Goal: Task Accomplishment & Management: Manage account settings

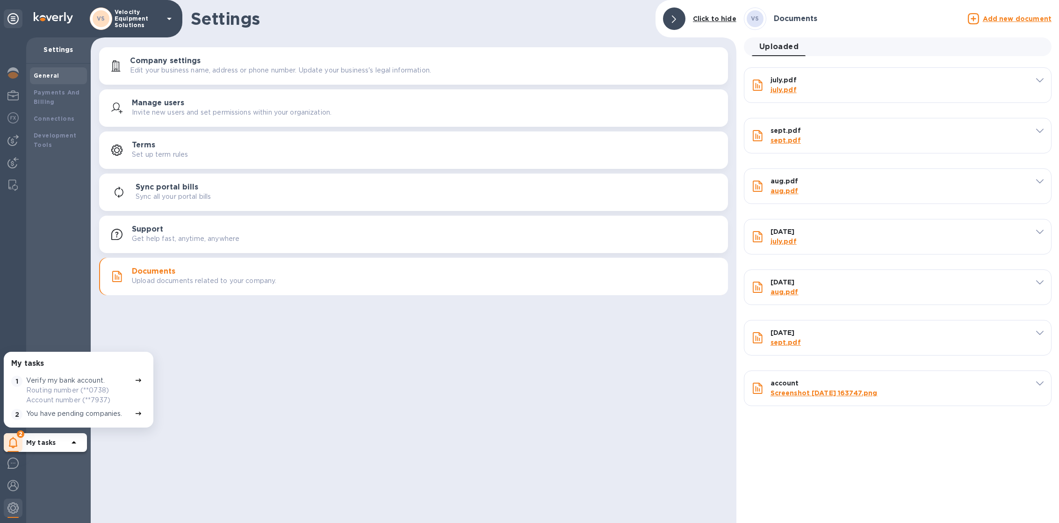
click at [139, 20] on p "Velocity Equipment Solutions" at bounding box center [138, 19] width 47 height 20
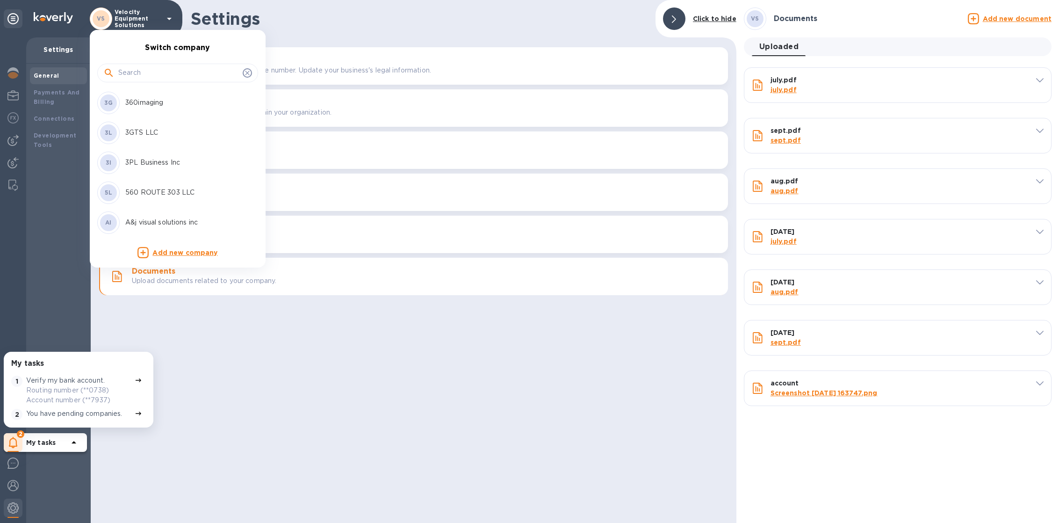
click at [139, 73] on input "text" at bounding box center [178, 73] width 121 height 14
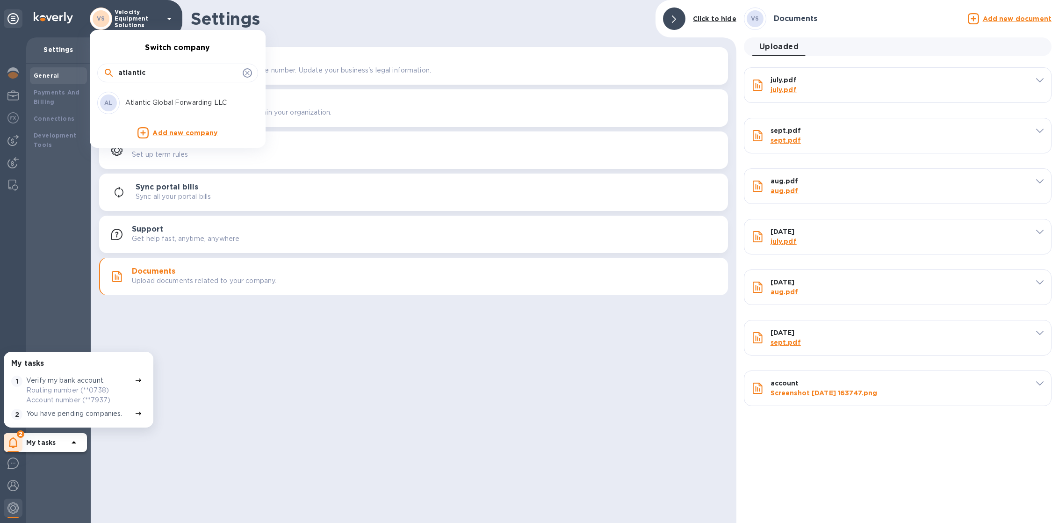
type input "atlantic"
click at [157, 107] on p "Atlantic Global Forwarding LLC" at bounding box center [184, 103] width 118 height 10
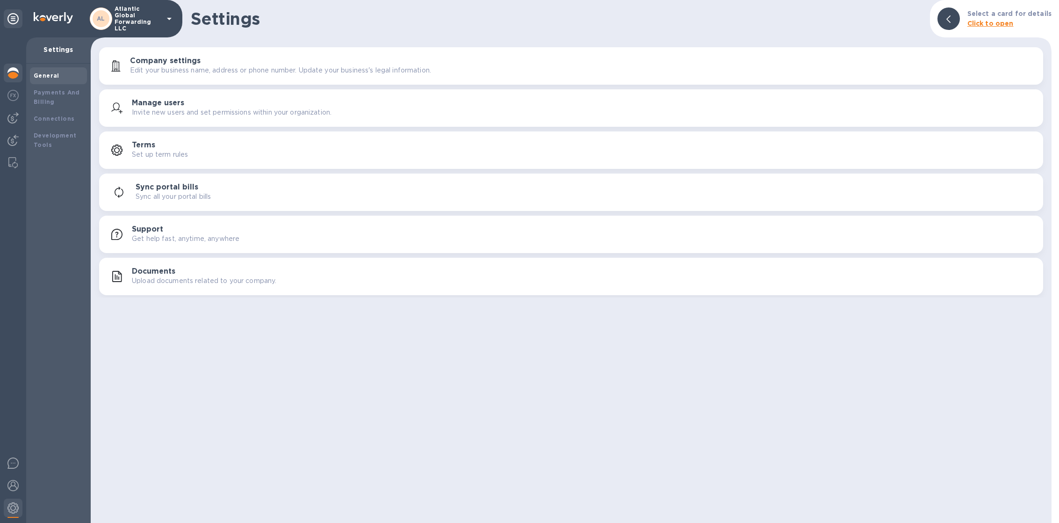
click at [9, 72] on img at bounding box center [12, 72] width 11 height 11
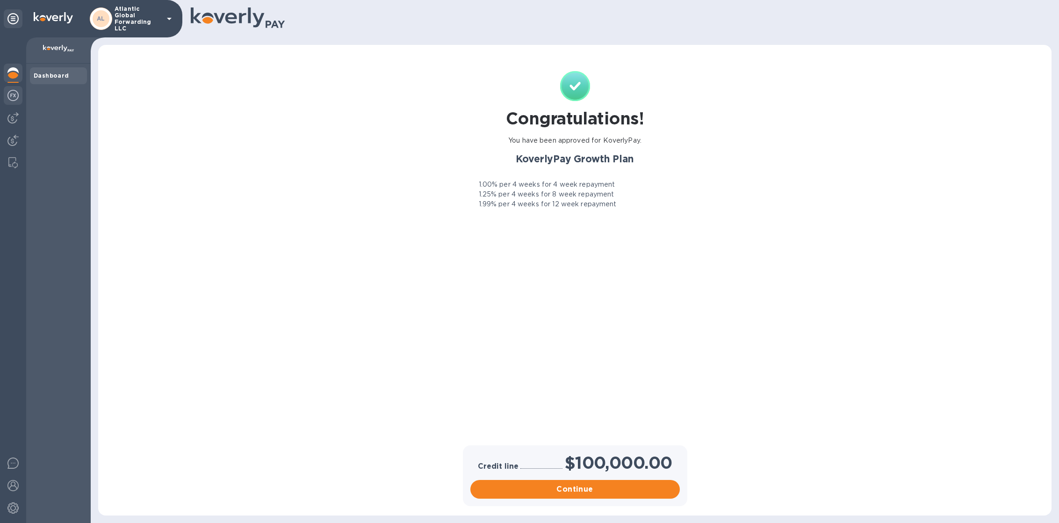
click at [13, 92] on img at bounding box center [12, 95] width 11 height 11
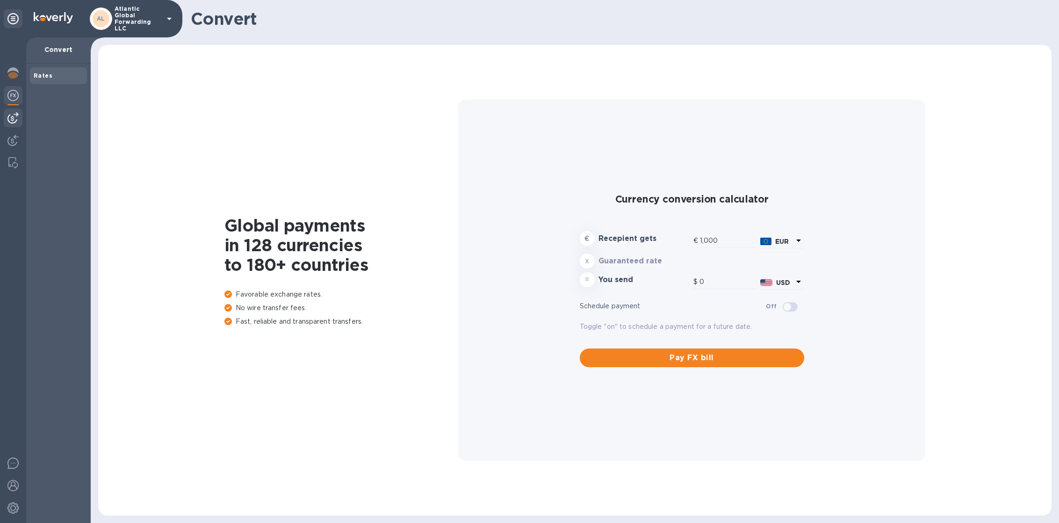
type input "1,167.52"
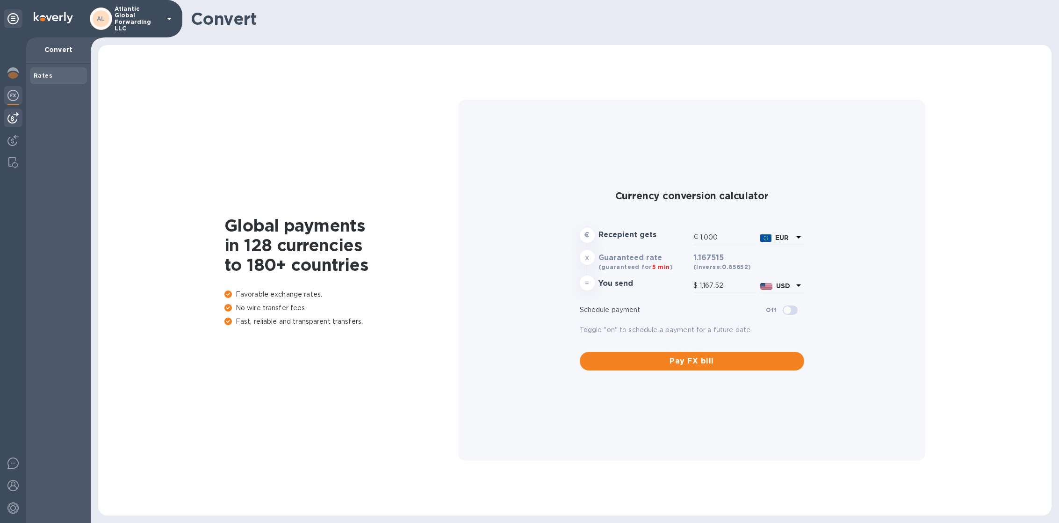
click at [12, 110] on div at bounding box center [13, 117] width 19 height 19
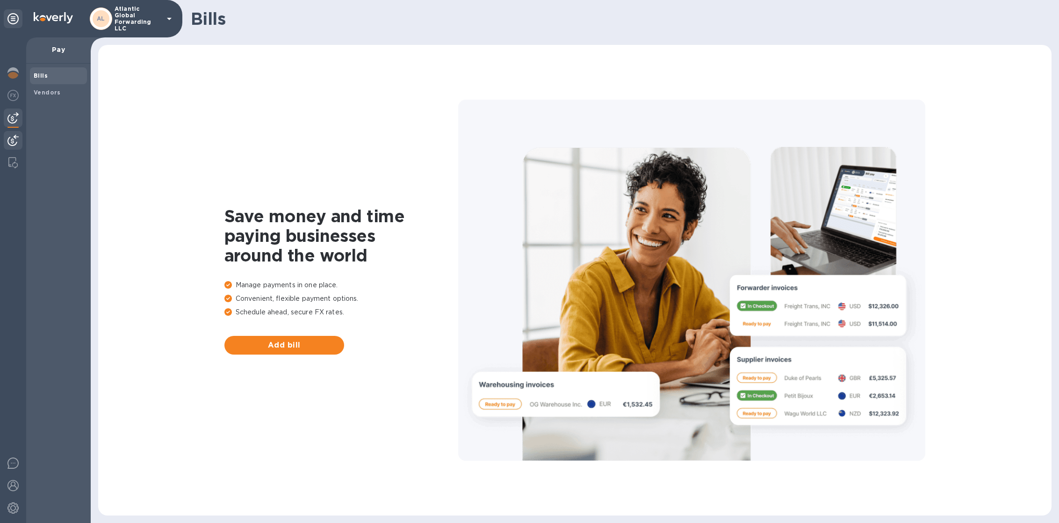
click at [14, 142] on img at bounding box center [12, 140] width 11 height 11
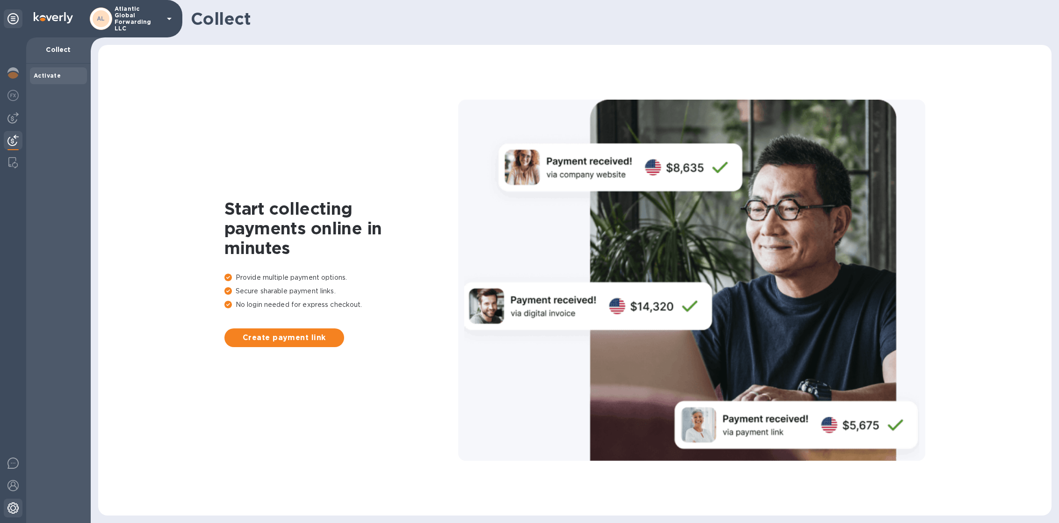
click at [20, 517] on div at bounding box center [13, 508] width 19 height 21
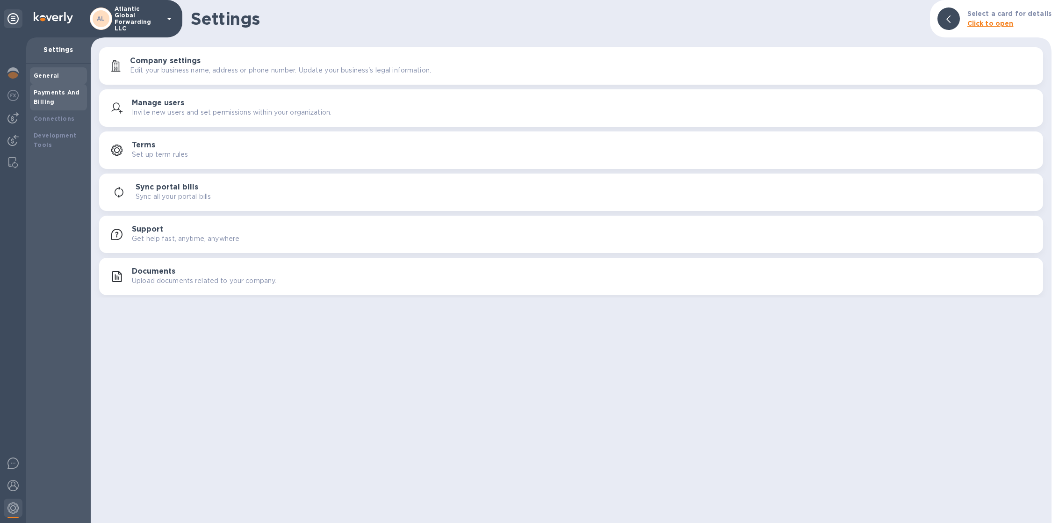
click at [56, 102] on div "Payments And Billing" at bounding box center [59, 97] width 50 height 19
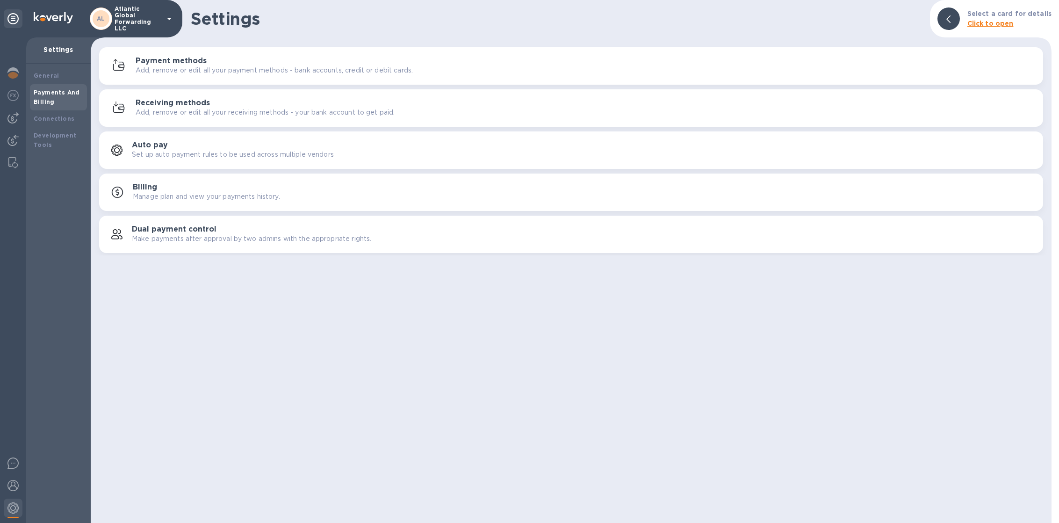
click at [199, 108] on p "Add, remove or edit all your receiving methods - your bank account to get paid." at bounding box center [265, 113] width 259 height 10
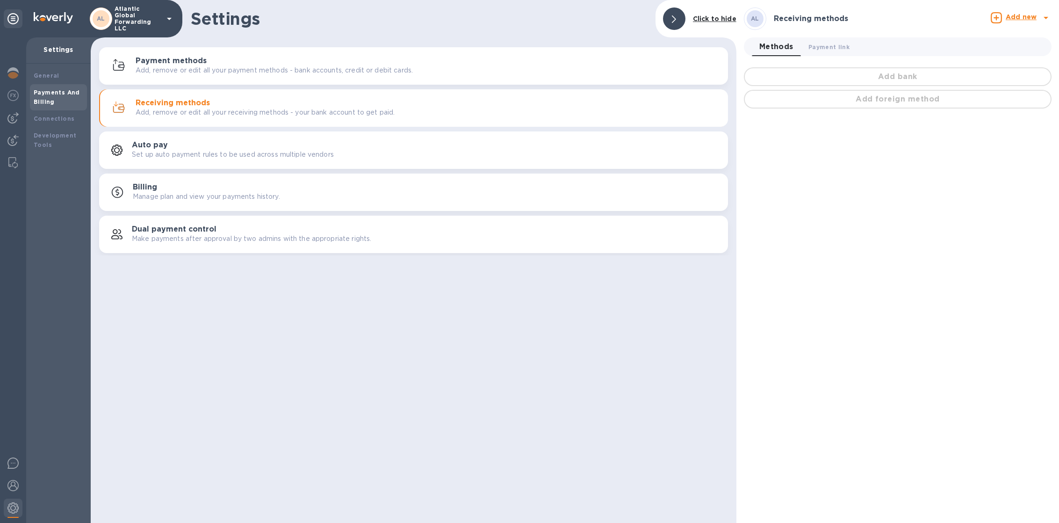
click at [215, 67] on p "Add, remove or edit all your payment methods - bank accounts, credit or debit c…" at bounding box center [274, 70] width 277 height 10
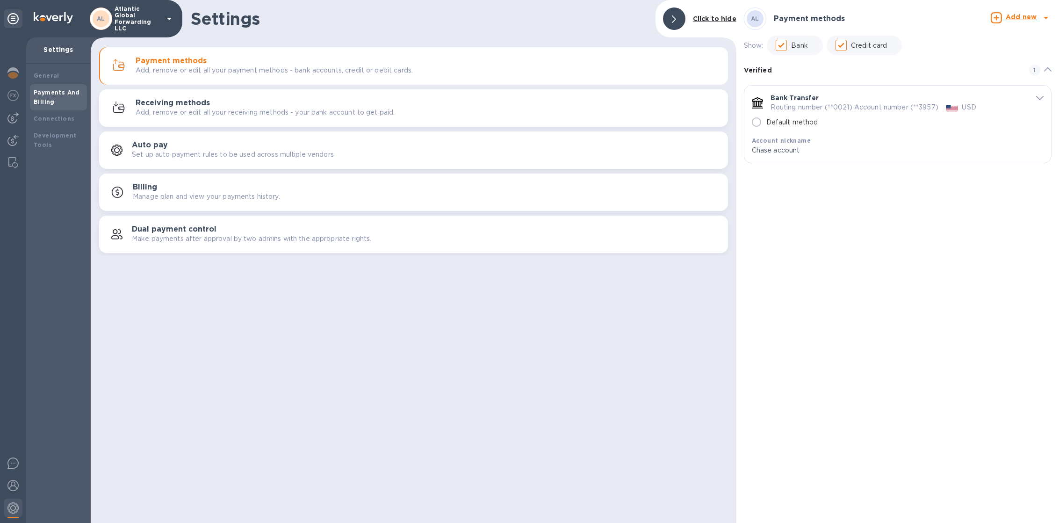
click at [759, 120] on input "Default method" at bounding box center [756, 122] width 20 height 20
radio input "true"
click at [511, 105] on div "Receiving methods Add, remove or edit all your receiving methods - your bank ac…" at bounding box center [428, 108] width 585 height 19
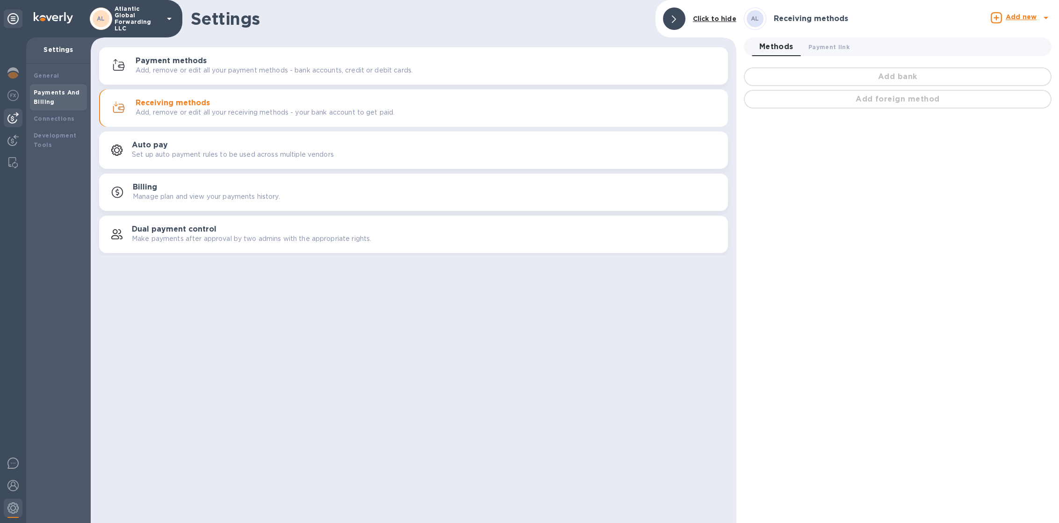
click at [18, 123] on div at bounding box center [13, 117] width 19 height 19
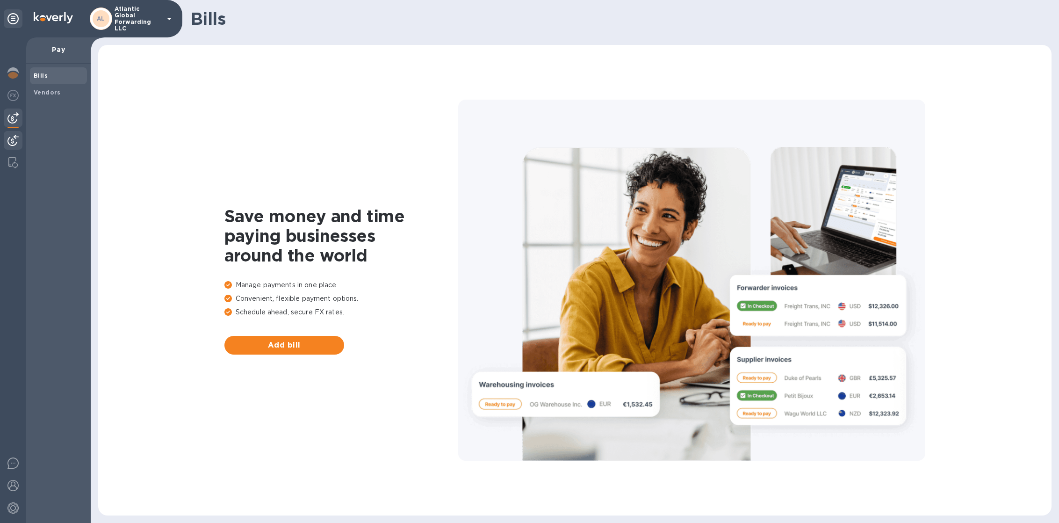
click at [13, 137] on img at bounding box center [12, 140] width 11 height 11
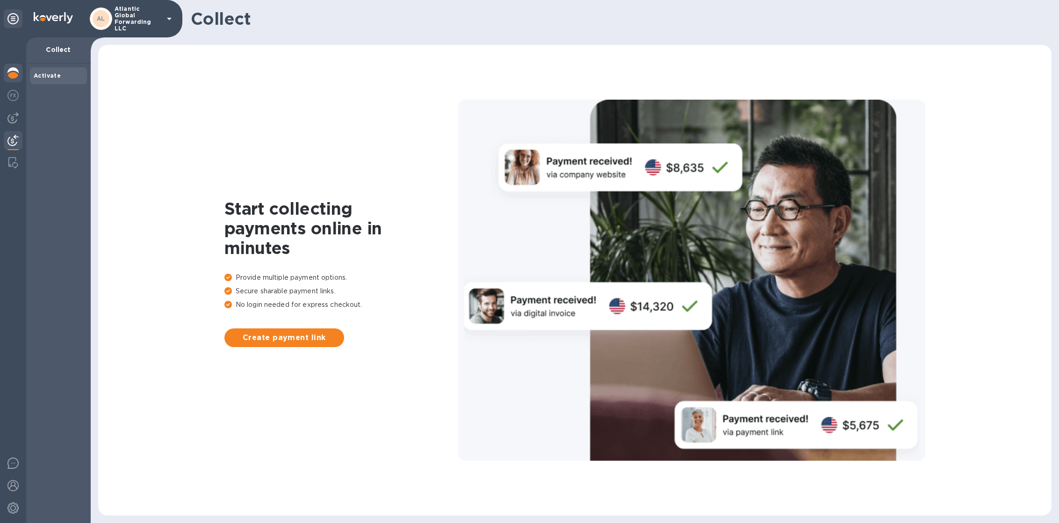
click at [15, 65] on div at bounding box center [13, 74] width 19 height 21
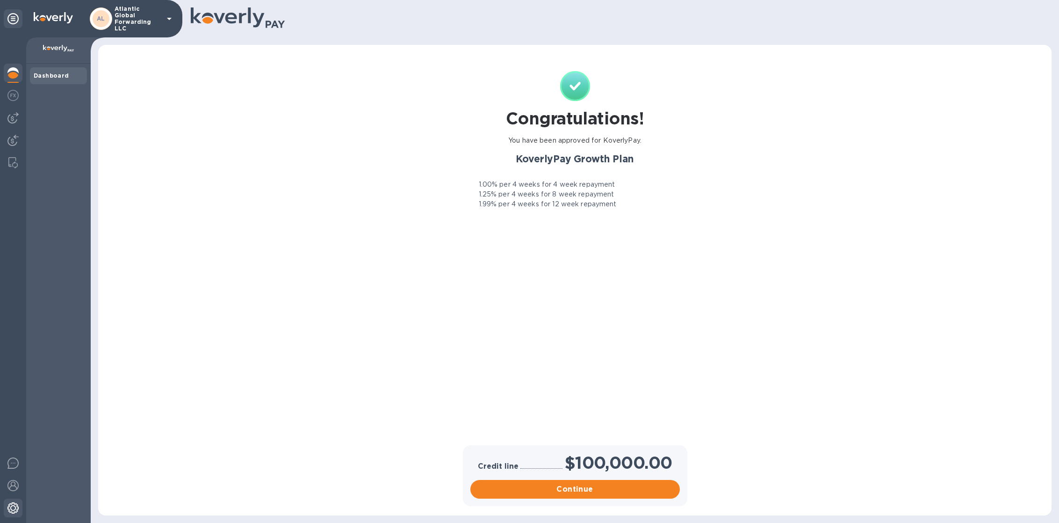
click at [16, 510] on img at bounding box center [12, 507] width 11 height 11
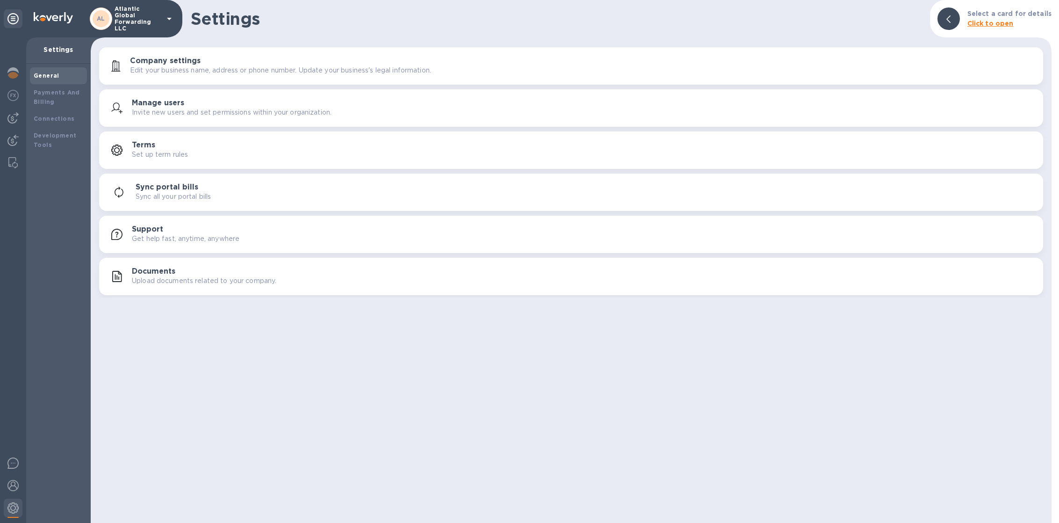
click at [144, 111] on p "Invite new users and set permissions within your organization." at bounding box center [232, 113] width 200 height 10
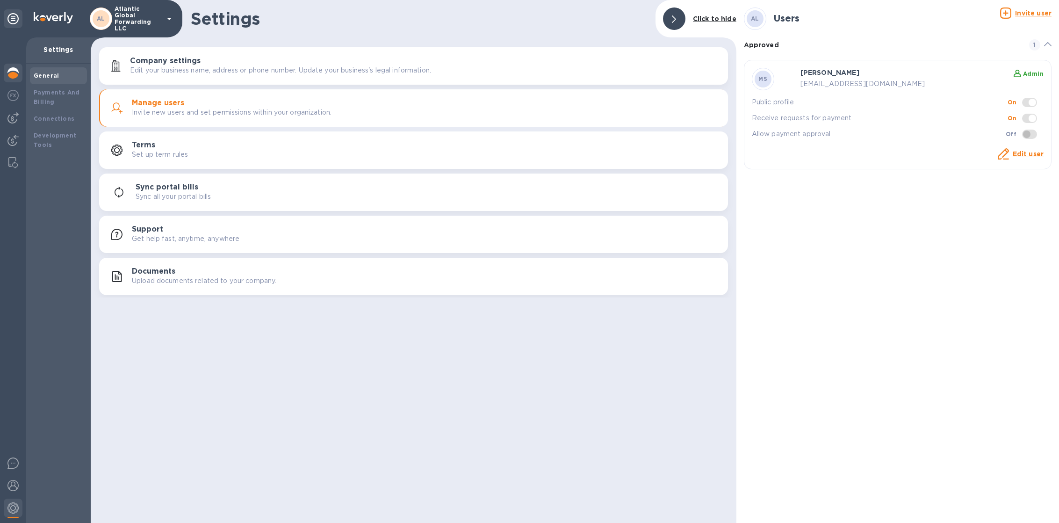
click at [17, 79] on div at bounding box center [13, 74] width 19 height 21
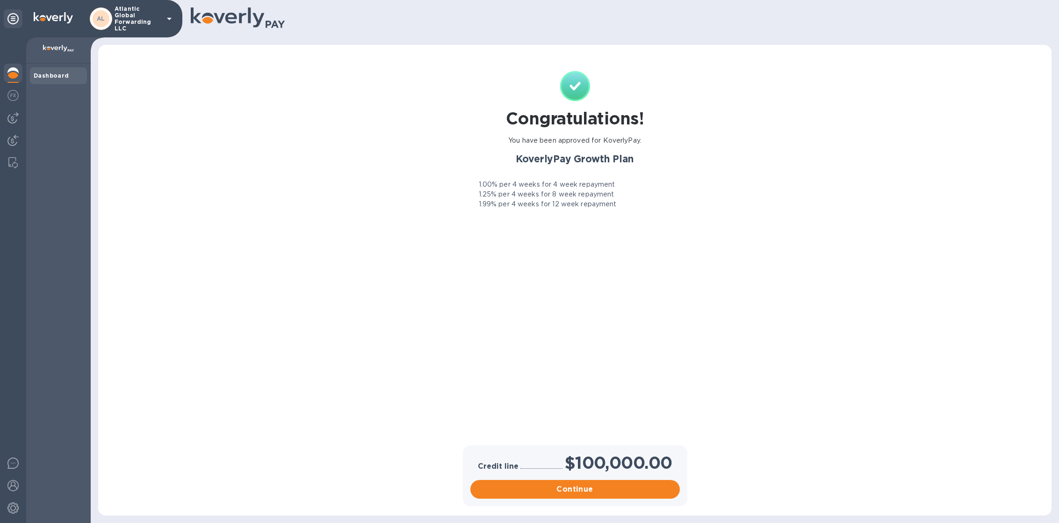
click at [133, 25] on div "AL Atlantic Global Forwarding LLC" at bounding box center [132, 19] width 85 height 26
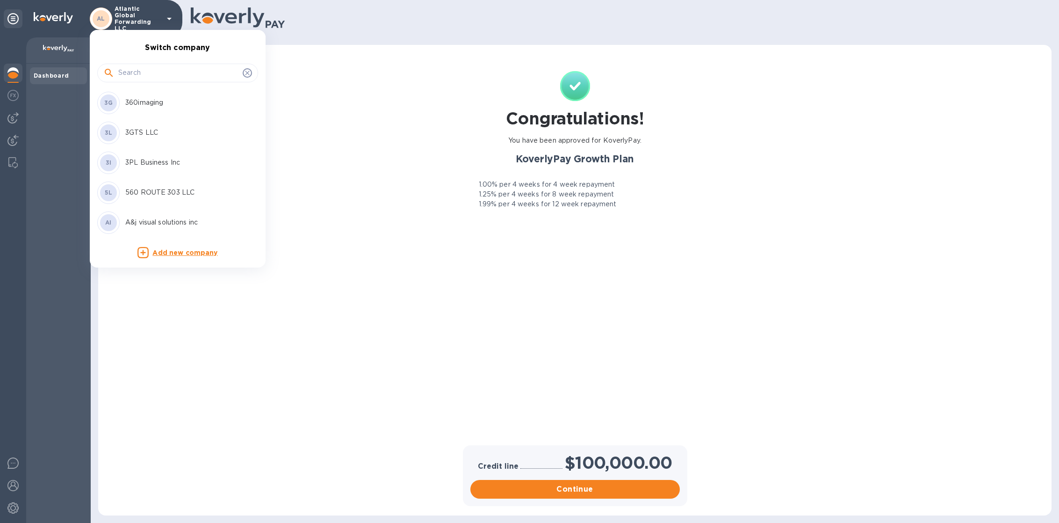
click at [143, 71] on input "text" at bounding box center [178, 73] width 121 height 14
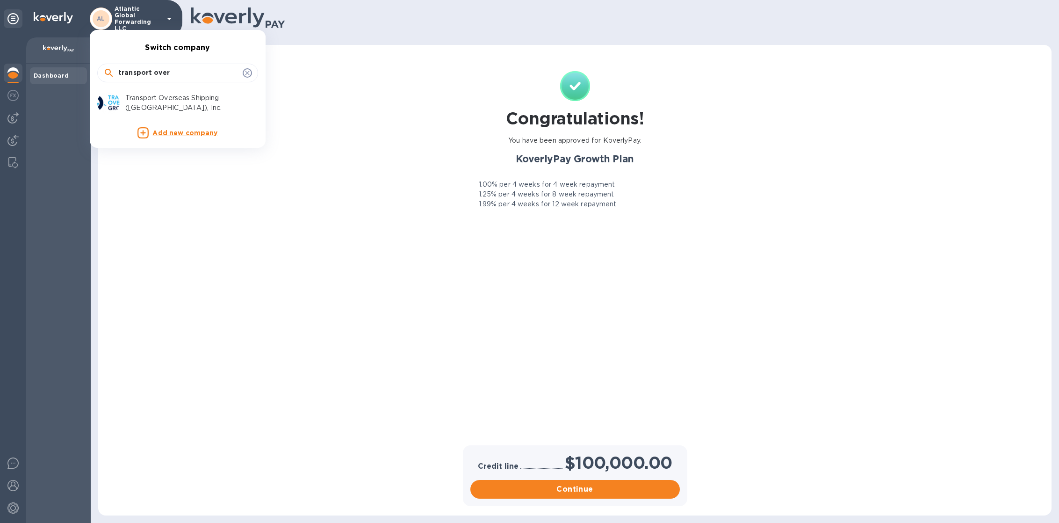
type input "transport over"
click at [192, 101] on p "Transport Overseas Shipping (AMERICAS), Inc." at bounding box center [184, 103] width 118 height 20
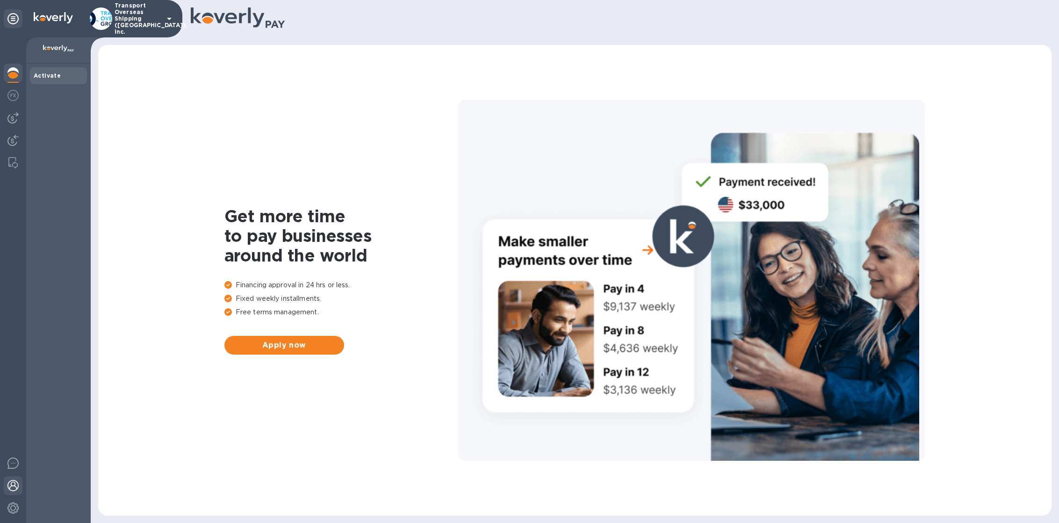
click at [21, 495] on div at bounding box center [13, 486] width 19 height 21
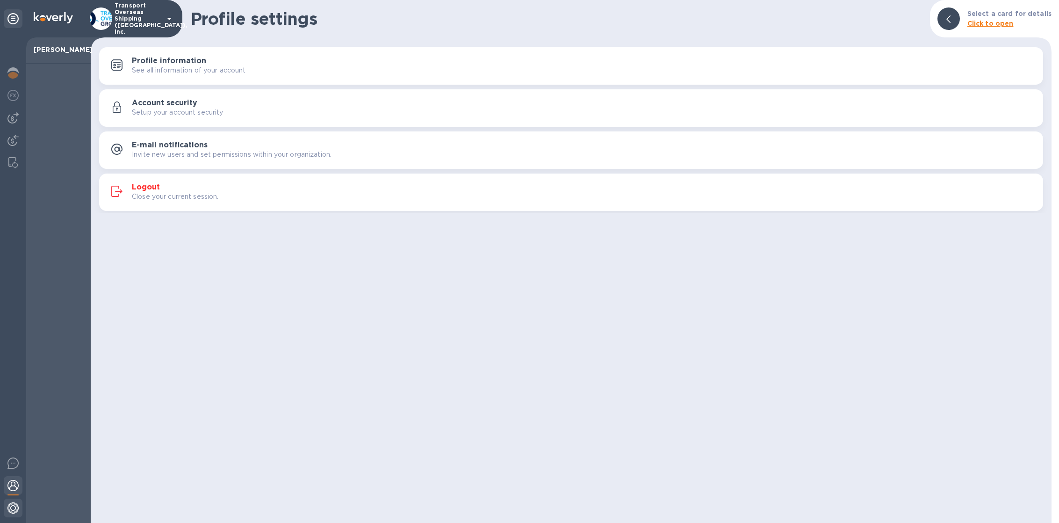
click at [18, 503] on img at bounding box center [12, 507] width 11 height 11
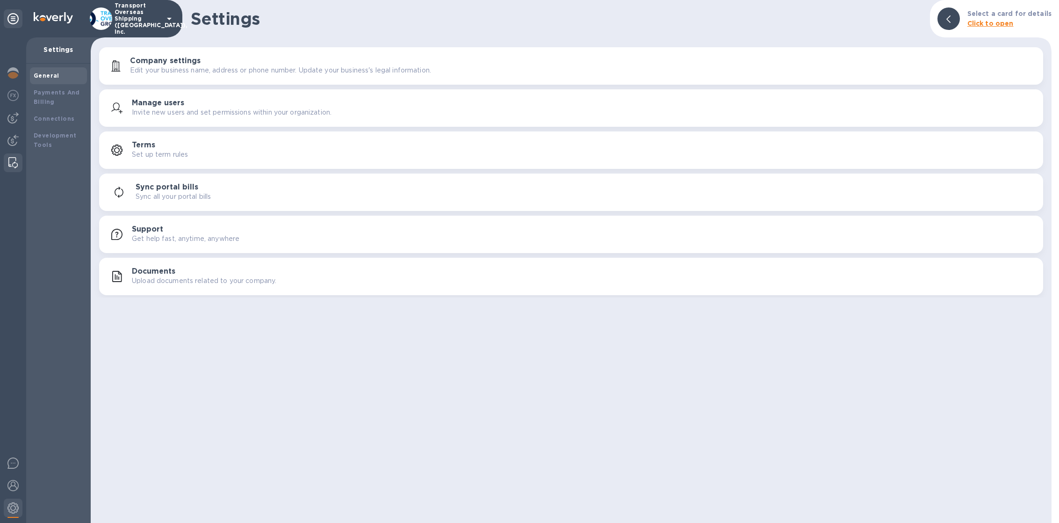
click at [14, 167] on img at bounding box center [12, 162] width 9 height 11
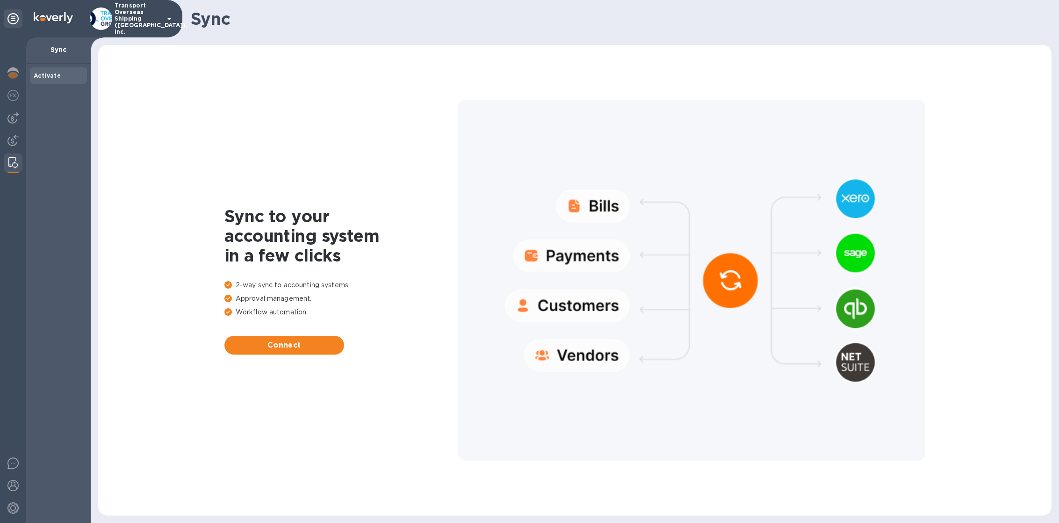
click at [135, 22] on p "Transport Overseas Shipping ([GEOGRAPHIC_DATA]), Inc." at bounding box center [138, 18] width 47 height 33
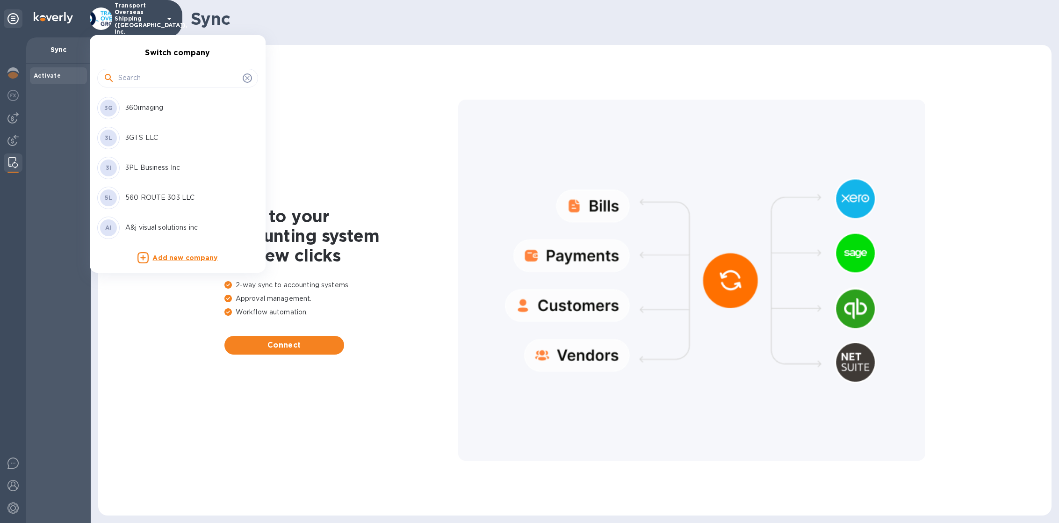
click at [139, 77] on input "text" at bounding box center [178, 78] width 121 height 14
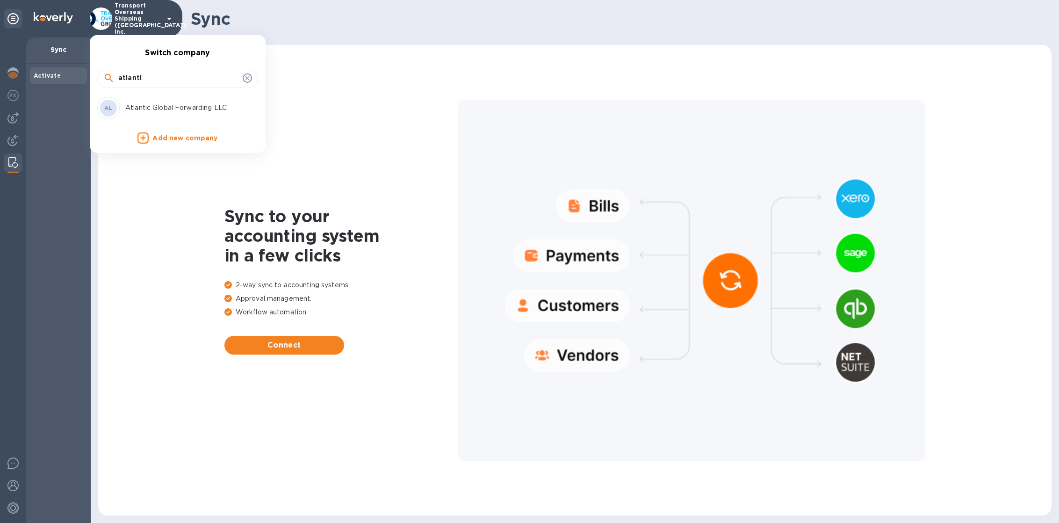
type input "atlanti"
click at [201, 104] on p "Atlantic Global Forwarding LLC" at bounding box center [184, 108] width 118 height 10
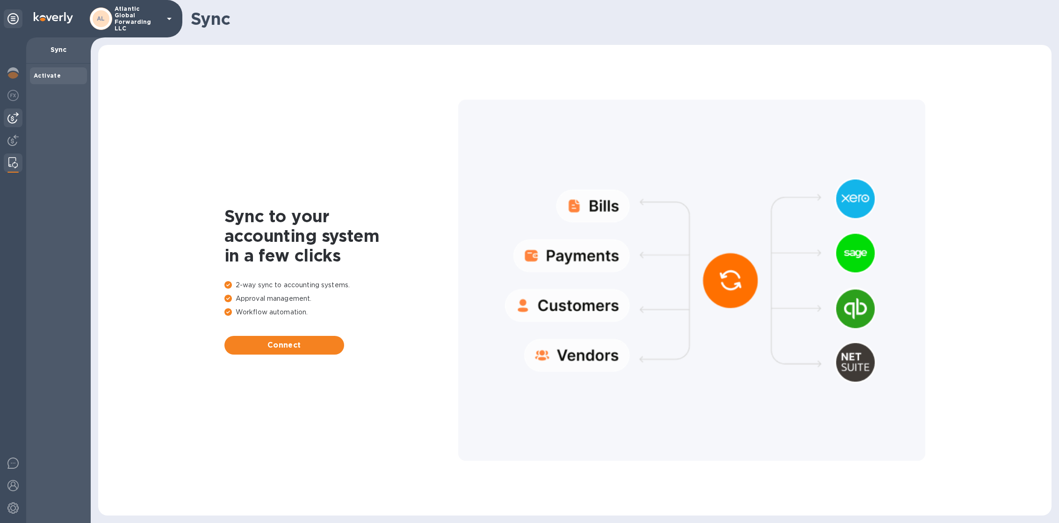
click at [16, 117] on img at bounding box center [12, 117] width 11 height 11
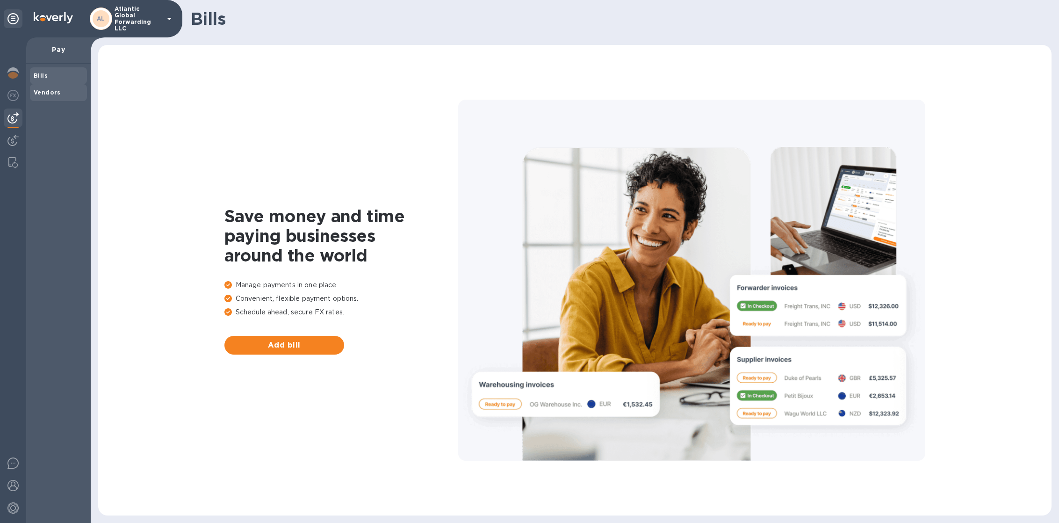
click at [38, 95] on span "Vendors" at bounding box center [47, 92] width 27 height 9
click at [14, 135] on img at bounding box center [12, 140] width 11 height 11
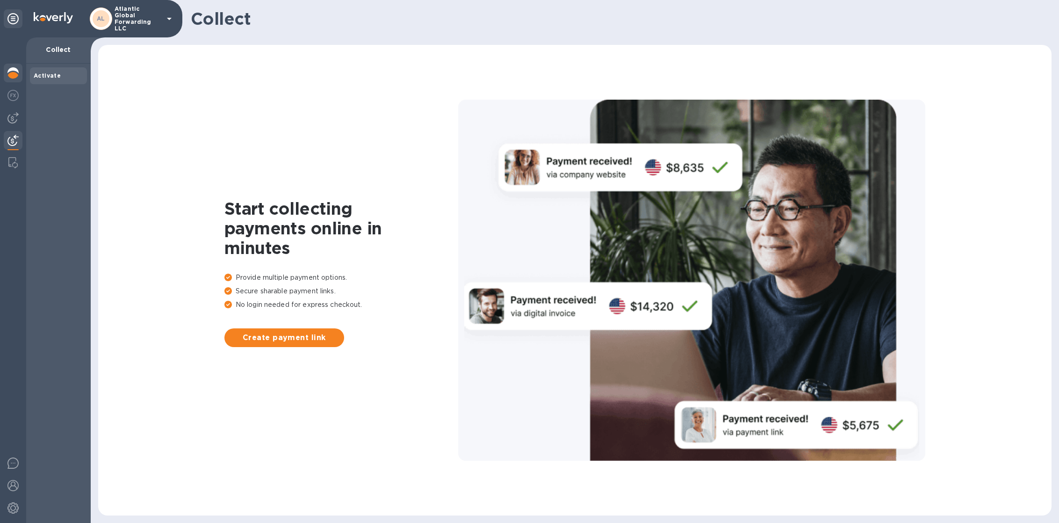
click at [7, 67] on img at bounding box center [12, 72] width 11 height 11
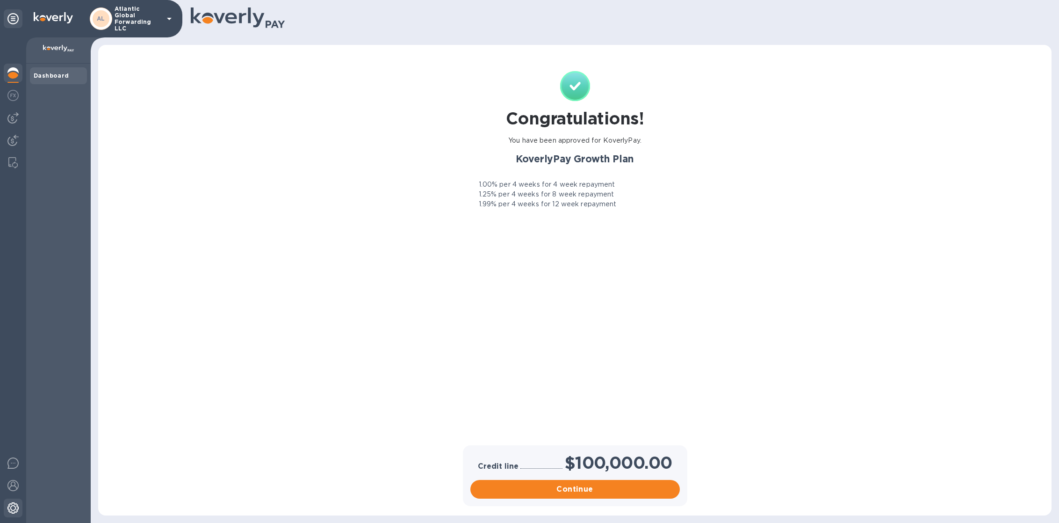
click at [18, 508] on img at bounding box center [12, 507] width 11 height 11
